Goal: Task Accomplishment & Management: Manage account settings

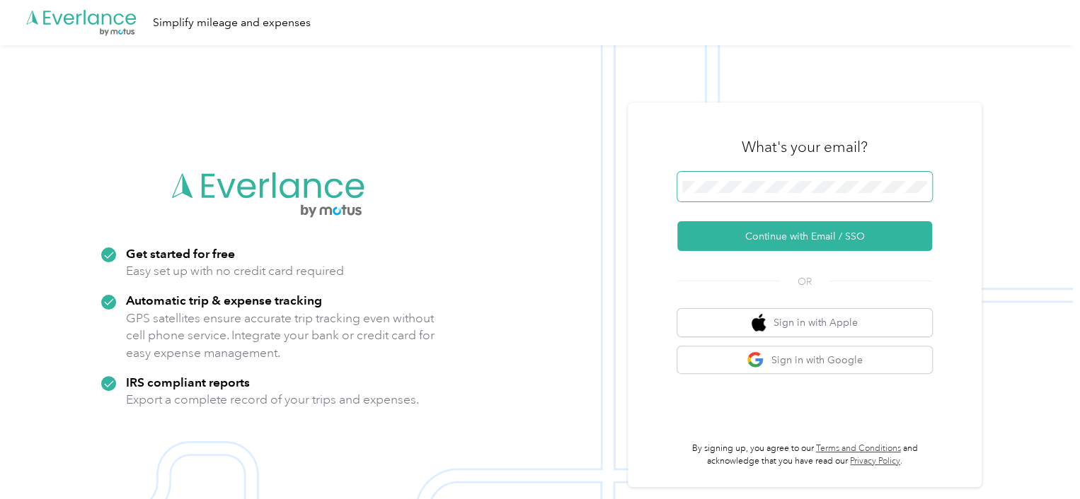
click at [710, 172] on span at bounding box center [804, 187] width 255 height 30
click at [712, 175] on span at bounding box center [804, 187] width 255 height 30
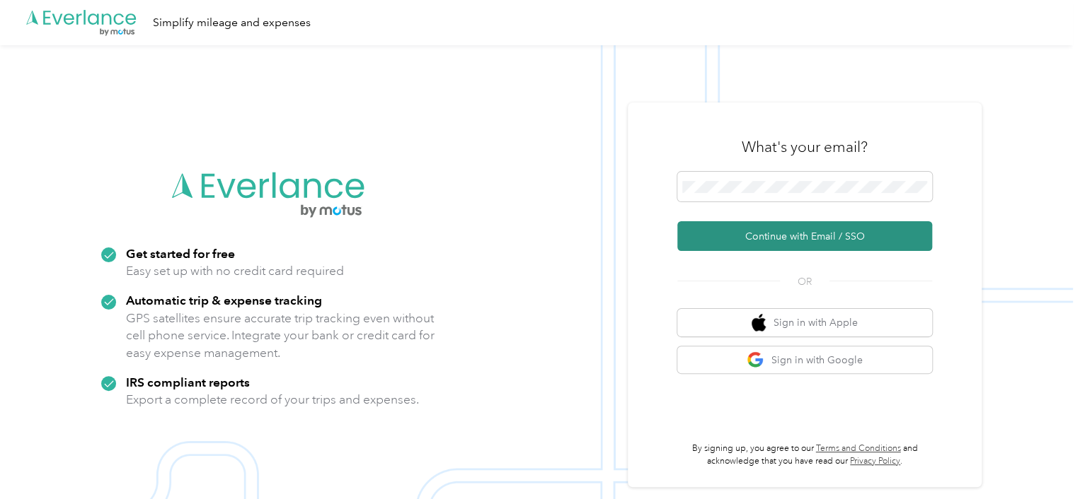
click at [775, 225] on button "Continue with Email / SSO" at bounding box center [804, 236] width 255 height 30
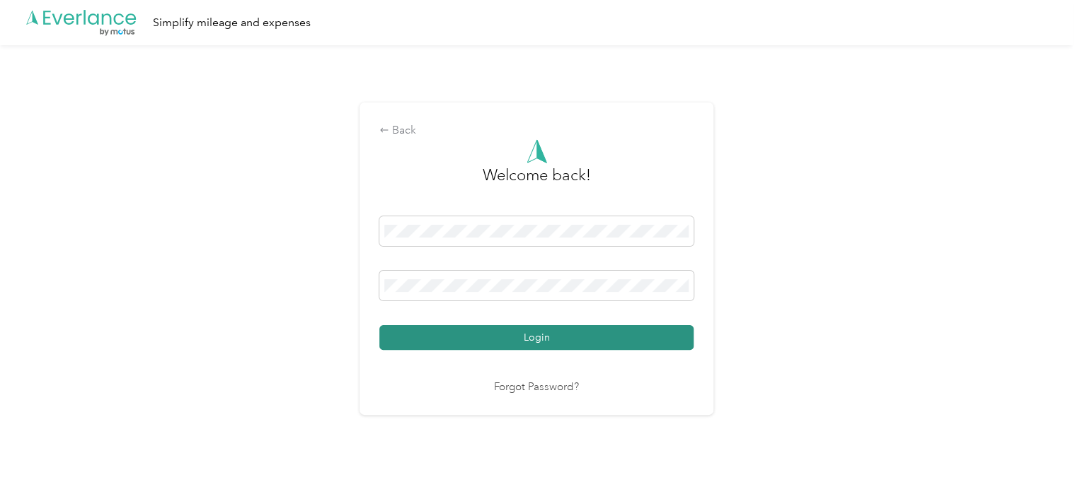
click at [504, 338] on button "Login" at bounding box center [536, 337] width 314 height 25
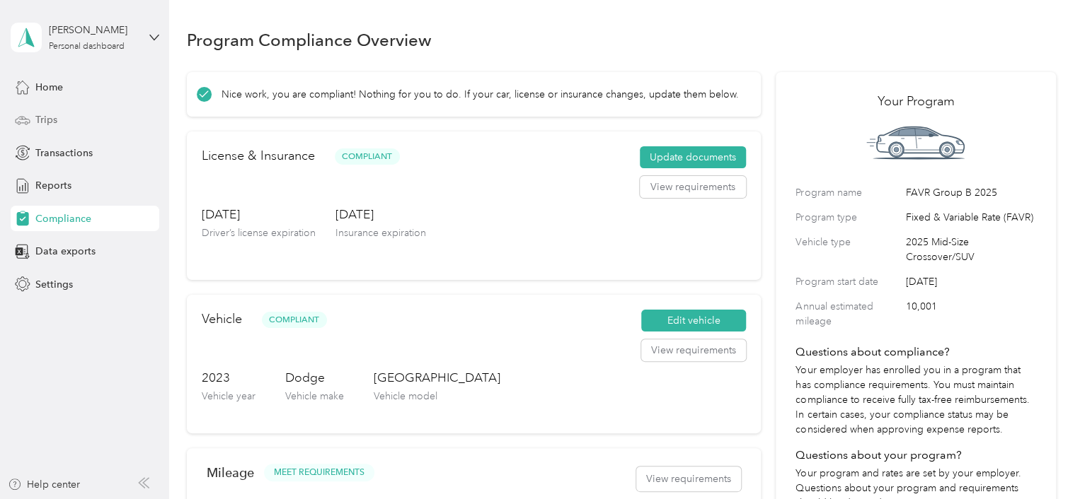
click at [64, 114] on div "Trips" at bounding box center [85, 120] width 149 height 25
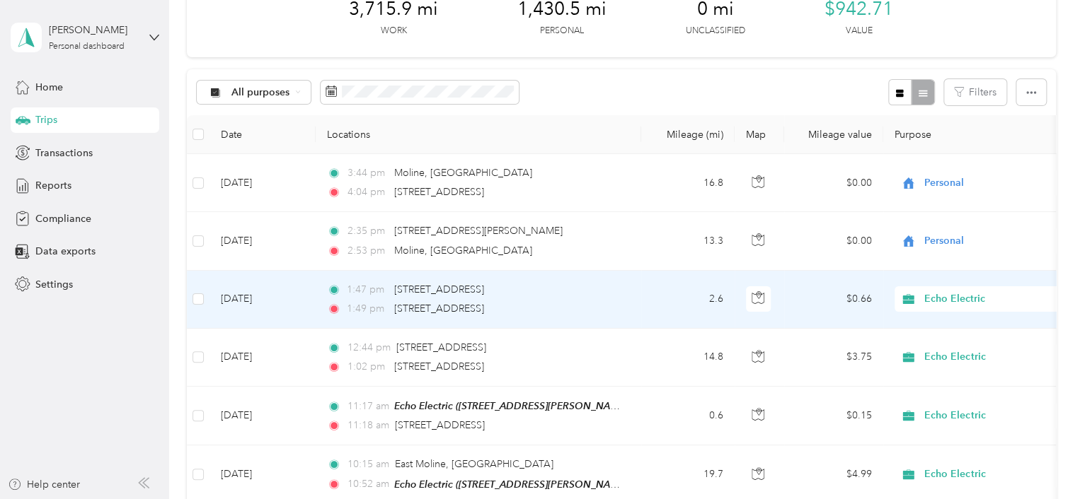
scroll to position [141, 0]
